Goal: Transaction & Acquisition: Purchase product/service

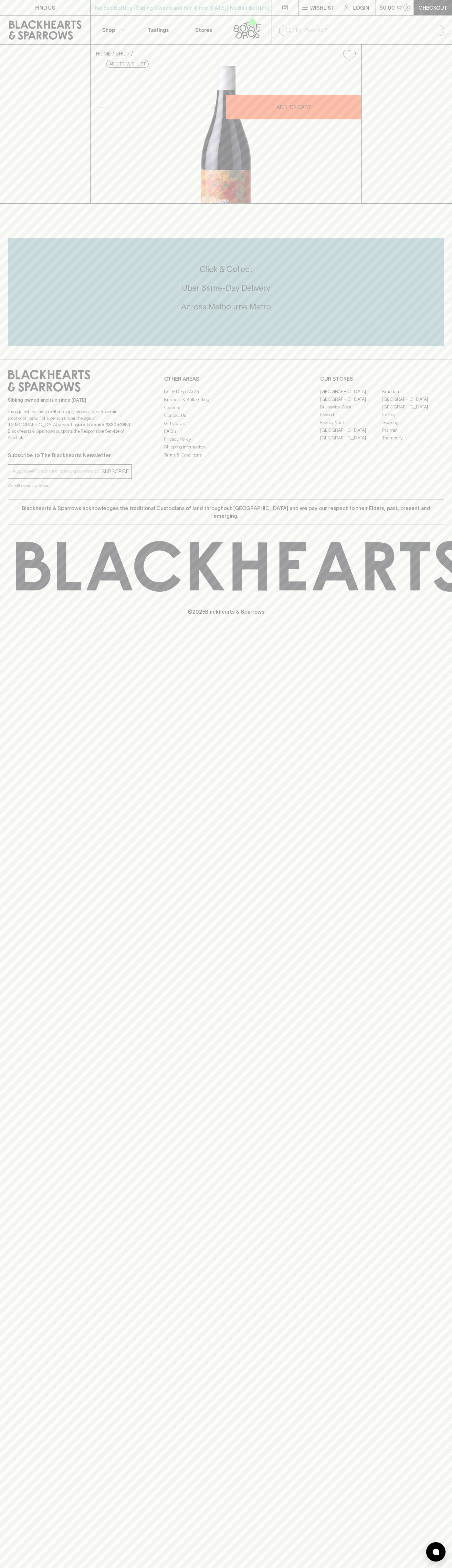
click at [21, 19] on link at bounding box center [45, 30] width 90 height 29
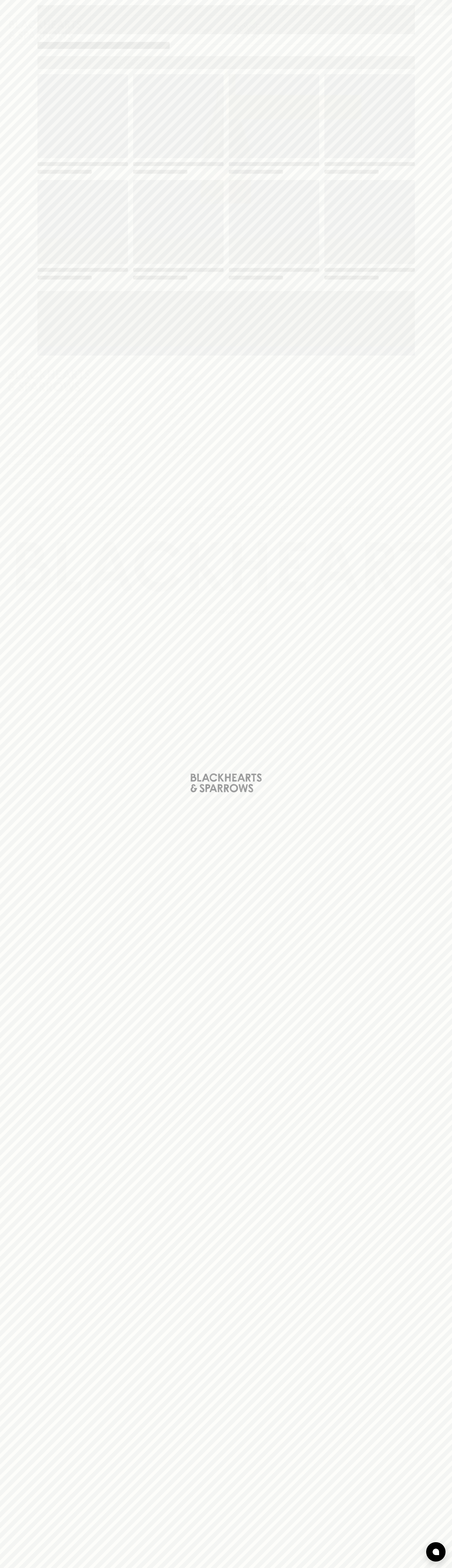
click at [425, 670] on div "Loading" at bounding box center [226, 784] width 452 height 1568
click at [395, 1567] on html "FIND US | No Bad Bottles | Sibling Owned and Run Since 2006 | No Bad Bottles | …" at bounding box center [226, 784] width 452 height 1568
click at [2, 763] on div "Loading" at bounding box center [226, 784] width 452 height 1568
